Goal: Check status: Check status

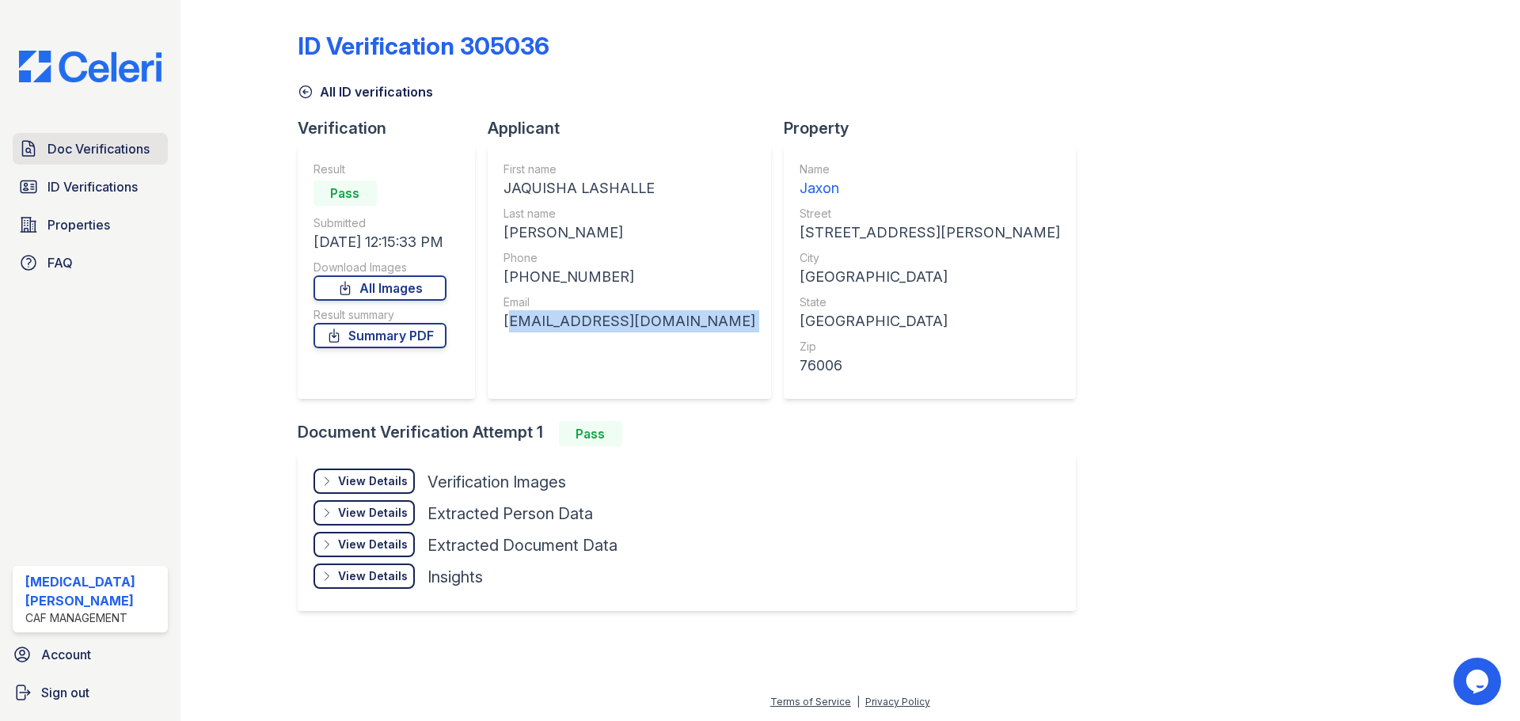
click at [116, 145] on span "Doc Verifications" at bounding box center [99, 148] width 102 height 19
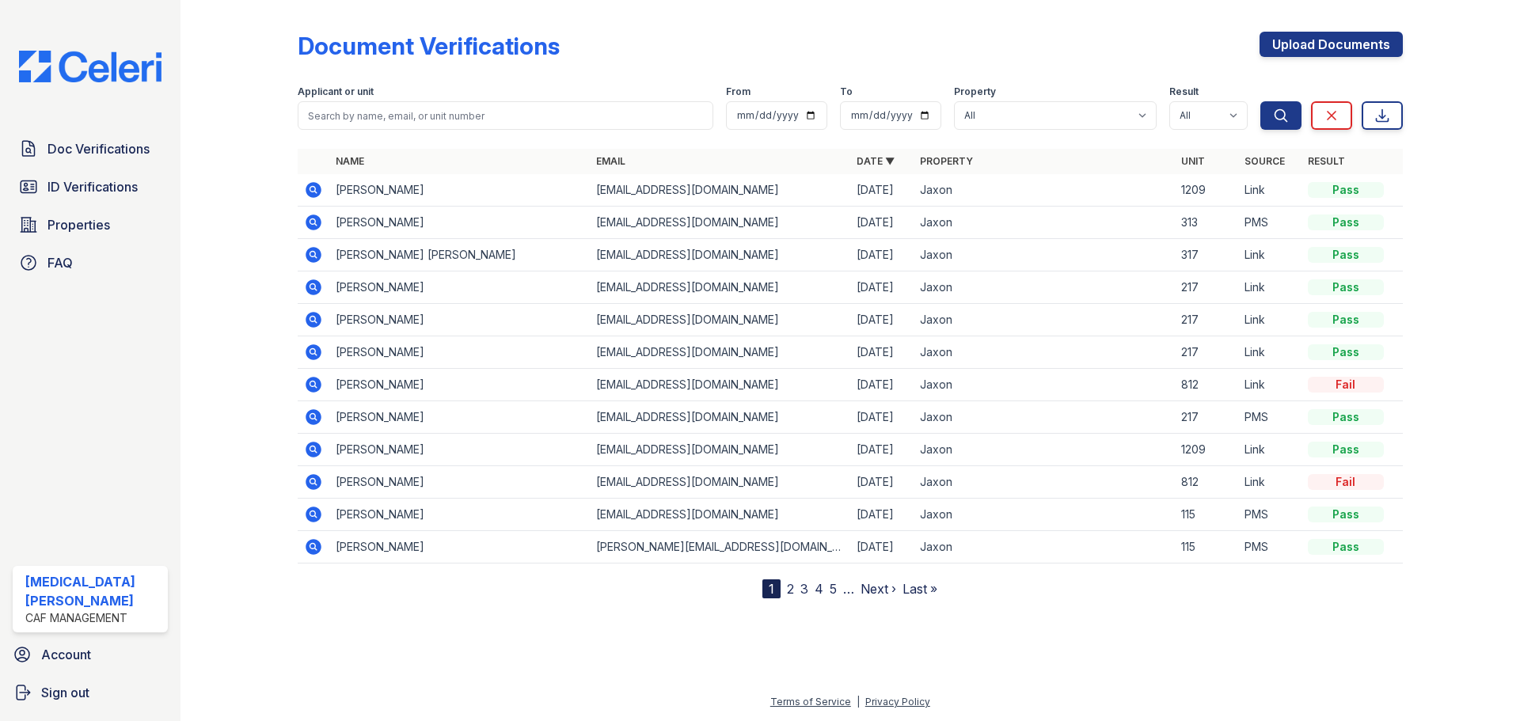
click at [318, 257] on icon at bounding box center [314, 255] width 16 height 16
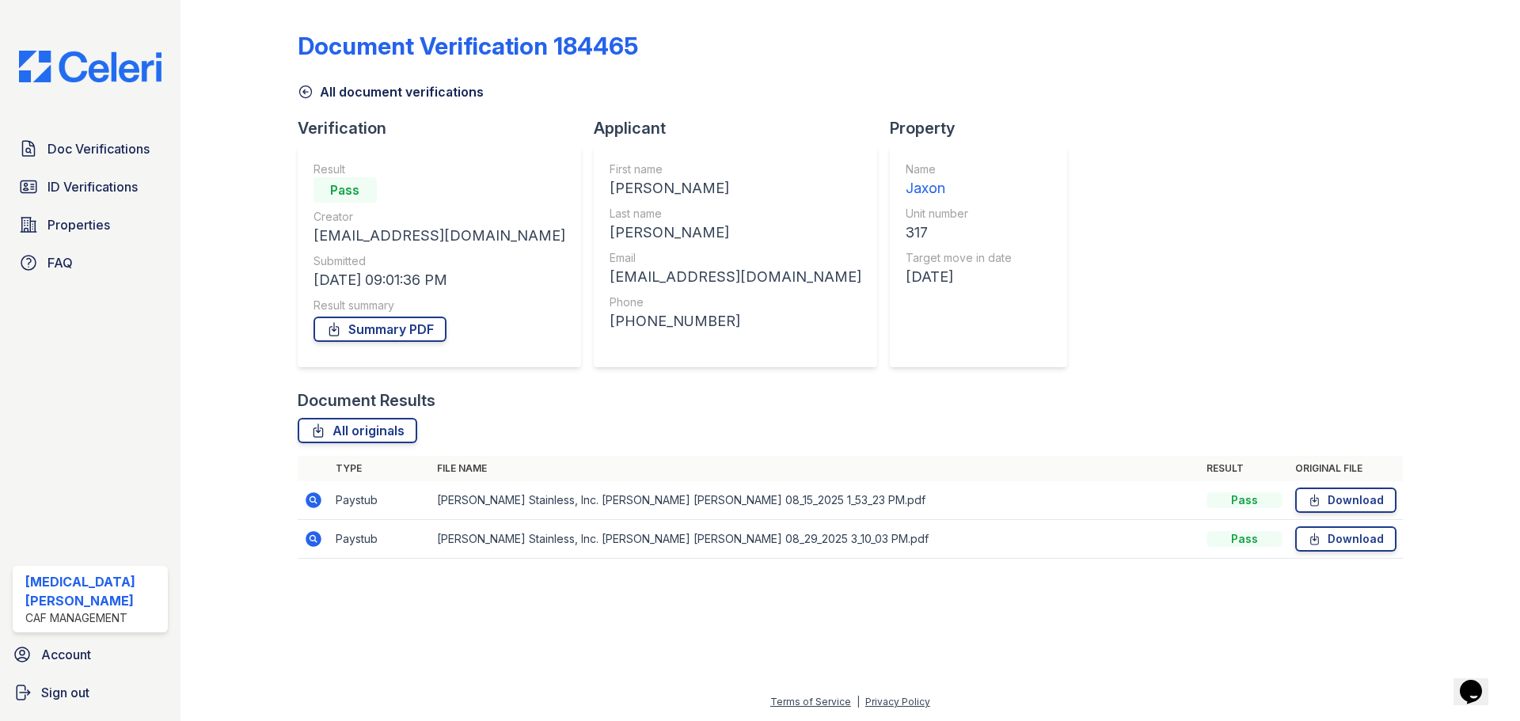
click at [312, 97] on icon at bounding box center [306, 92] width 16 height 16
